Goal: Entertainment & Leisure: Consume media (video, audio)

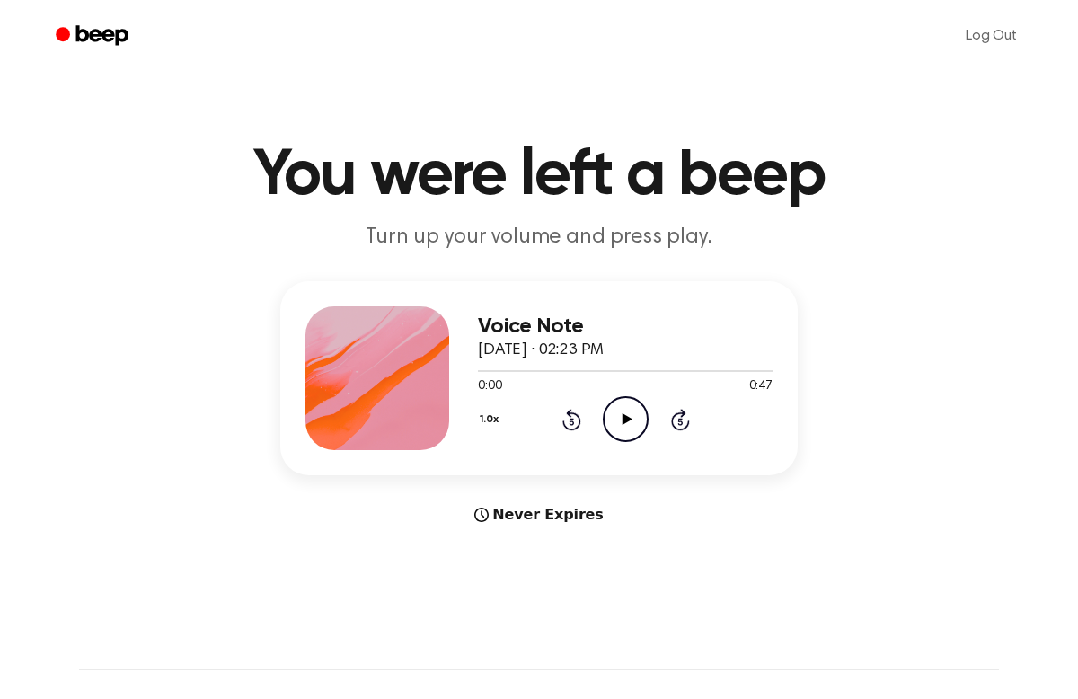
click at [613, 405] on icon "Play Audio" at bounding box center [626, 419] width 46 height 46
click at [623, 414] on icon "Play Audio" at bounding box center [626, 419] width 46 height 46
click at [682, 402] on div "1.0x Rewind 5 seconds Pause Audio Skip 5 seconds" at bounding box center [625, 419] width 295 height 46
click at [682, 410] on icon at bounding box center [680, 420] width 19 height 22
click at [685, 415] on icon "Skip 5 seconds" at bounding box center [680, 419] width 20 height 23
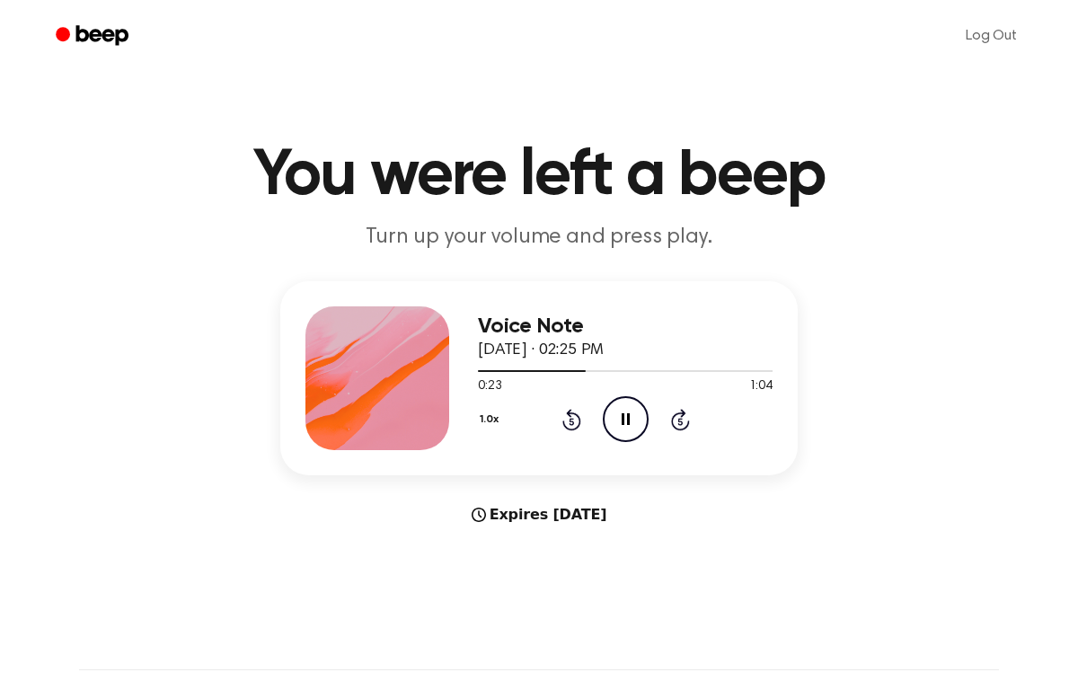
click at [687, 418] on icon "Skip 5 seconds" at bounding box center [680, 419] width 20 height 23
click at [690, 421] on div "1.0x Rewind 5 seconds Pause Audio Skip 5 seconds" at bounding box center [625, 419] width 295 height 46
click at [682, 419] on icon "Skip 5 seconds" at bounding box center [680, 419] width 20 height 23
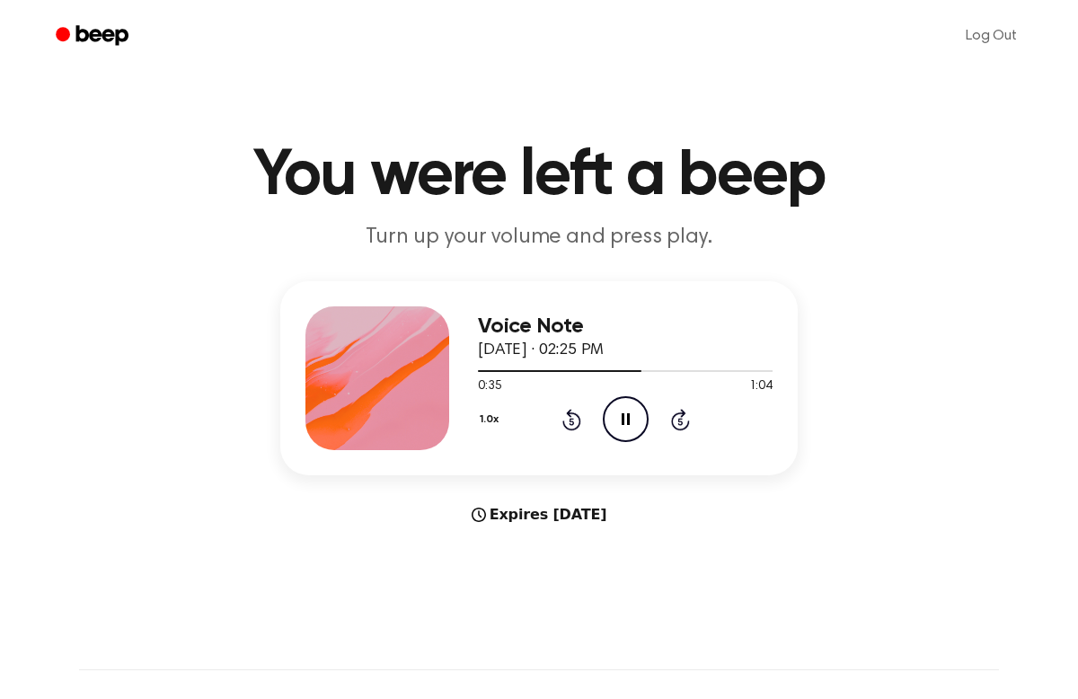
click at [682, 417] on icon "Skip 5 seconds" at bounding box center [680, 419] width 20 height 23
click at [681, 417] on icon at bounding box center [680, 420] width 19 height 22
click at [686, 423] on icon at bounding box center [680, 420] width 19 height 22
click at [683, 418] on icon "Skip 5 seconds" at bounding box center [680, 419] width 20 height 23
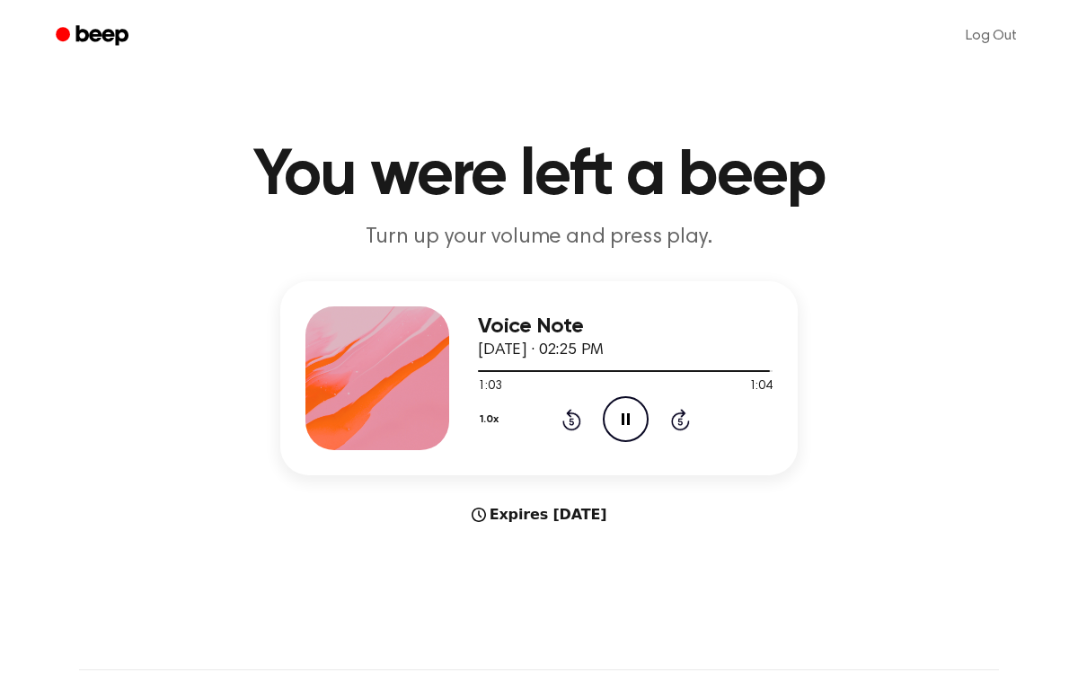
click at [683, 418] on icon "Skip 5 seconds" at bounding box center [680, 419] width 20 height 23
click at [611, 417] on icon "Play Audio" at bounding box center [626, 419] width 46 height 46
click at [629, 427] on icon "Play Audio" at bounding box center [626, 419] width 46 height 46
